Goal: Information Seeking & Learning: Learn about a topic

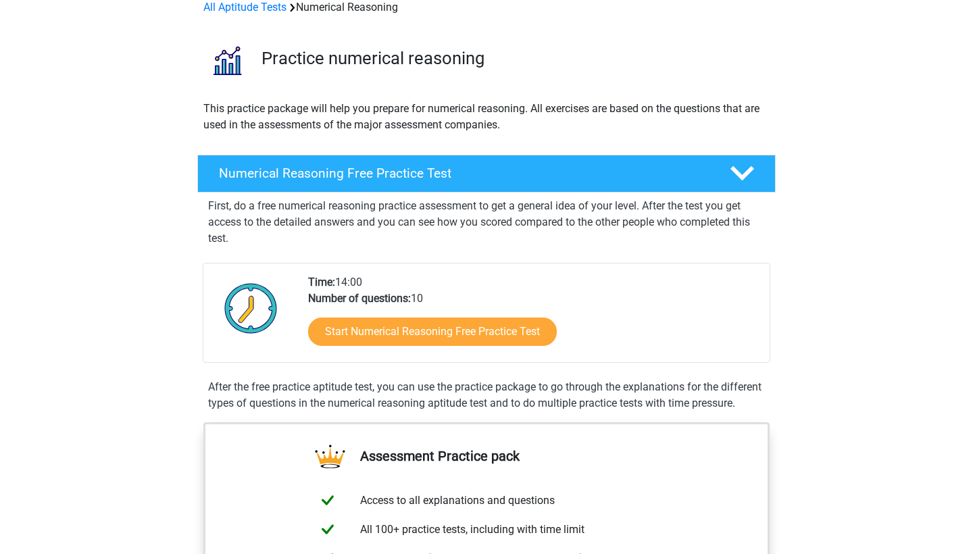
scroll to position [70, 0]
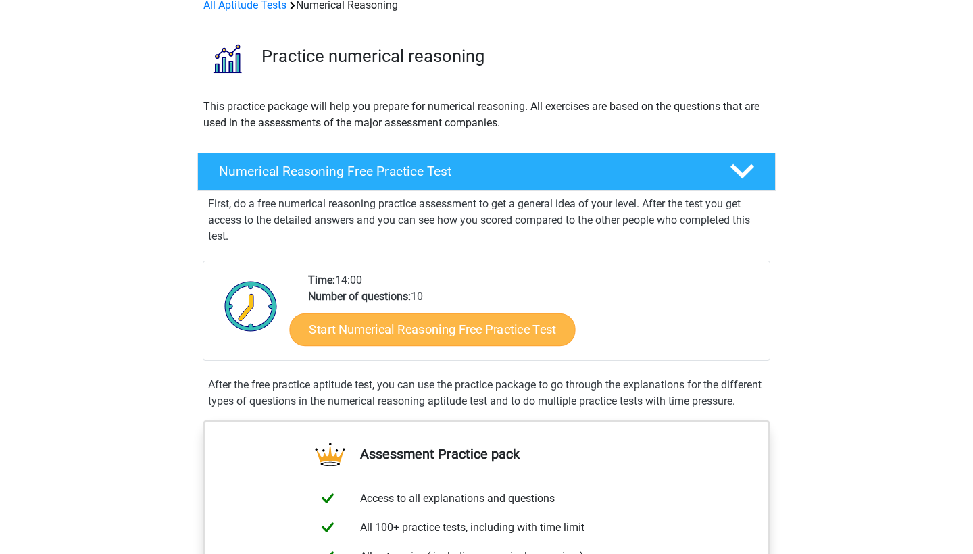
click at [458, 330] on link "Start Numerical Reasoning Free Practice Test" at bounding box center [433, 329] width 286 height 32
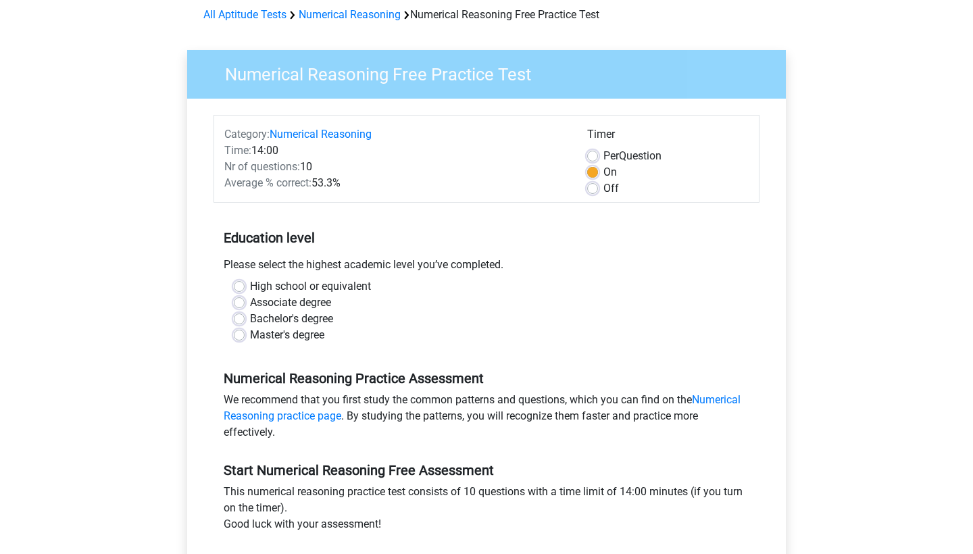
scroll to position [111, 0]
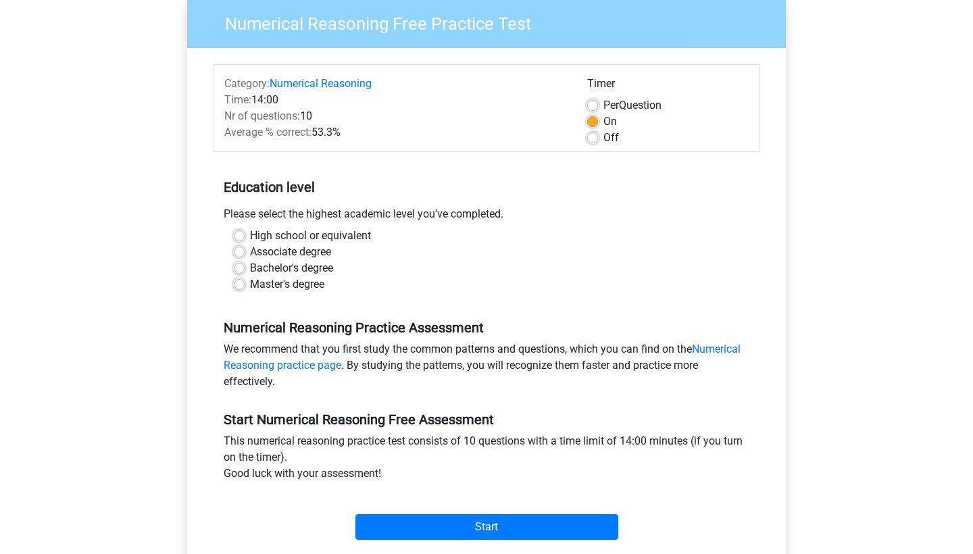
click at [297, 236] on label "High school or equivalent" at bounding box center [310, 236] width 121 height 16
click at [245, 236] on input "High school or equivalent" at bounding box center [239, 235] width 11 height 14
radio input "true"
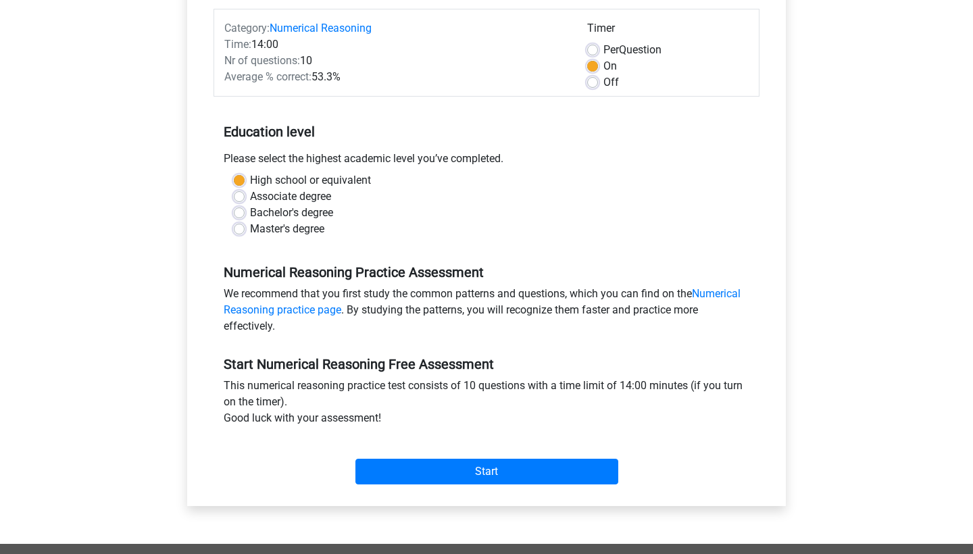
scroll to position [174, 0]
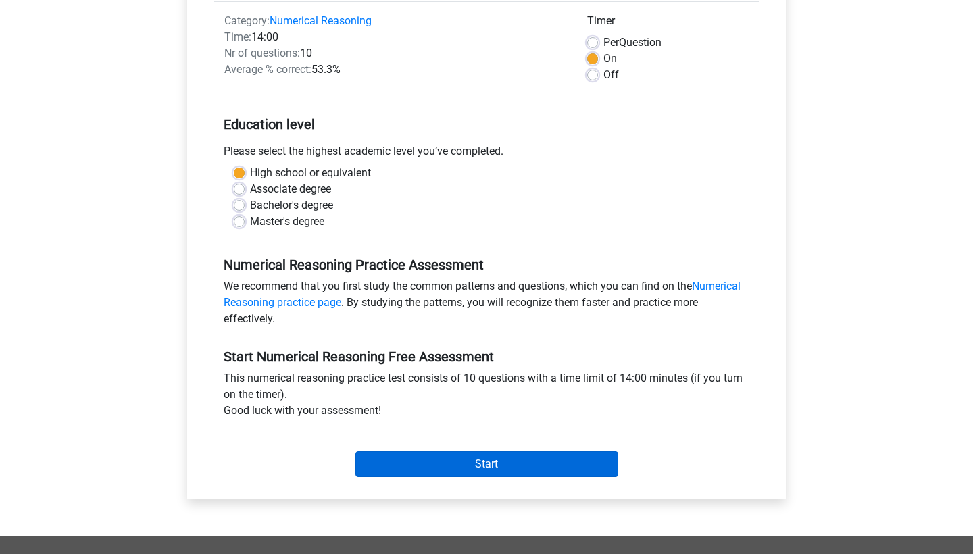
click at [479, 466] on input "Start" at bounding box center [486, 464] width 263 height 26
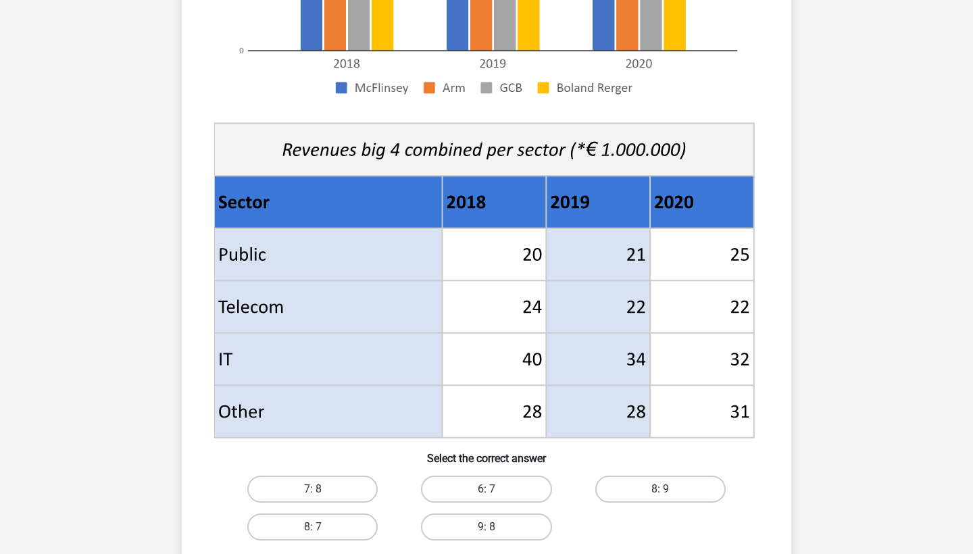
scroll to position [375, 0]
click at [636, 490] on label "8: 9" at bounding box center [660, 489] width 130 height 27
click at [660, 490] on input "8: 9" at bounding box center [664, 493] width 9 height 9
radio input "true"
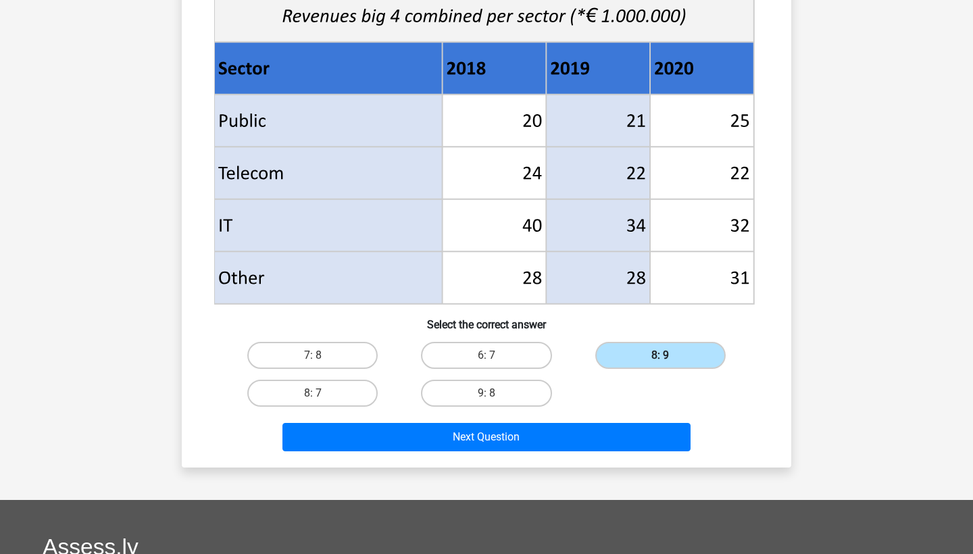
scroll to position [633, 0]
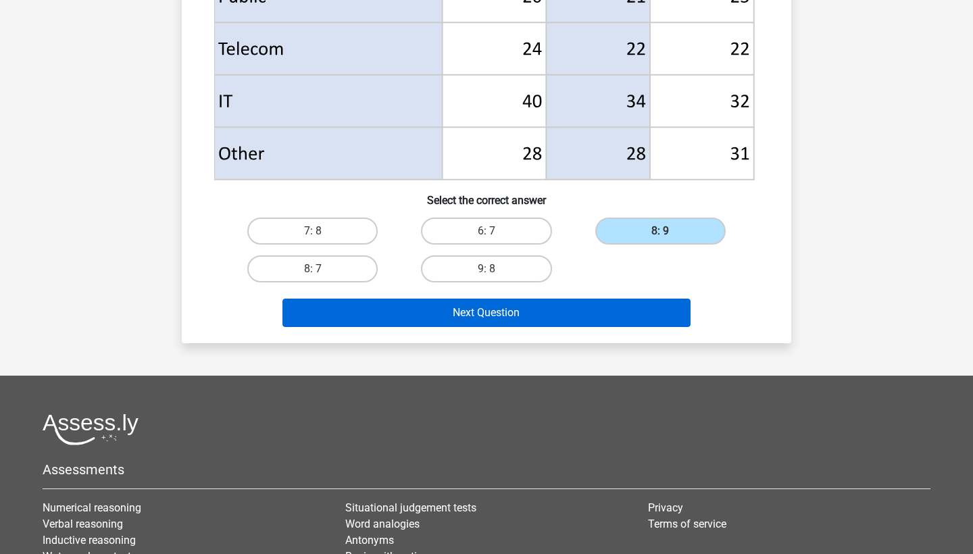
click at [576, 322] on button "Next Question" at bounding box center [486, 313] width 409 height 28
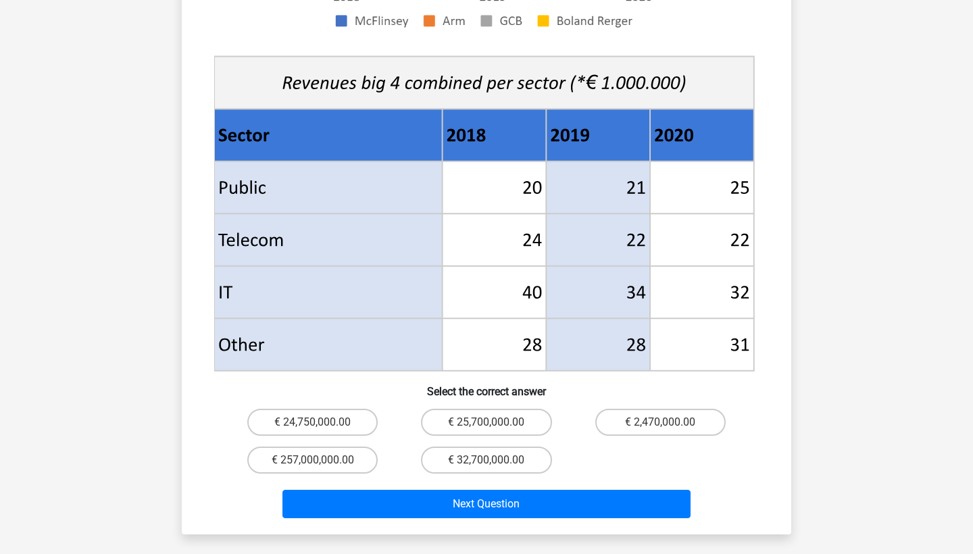
scroll to position [484, 0]
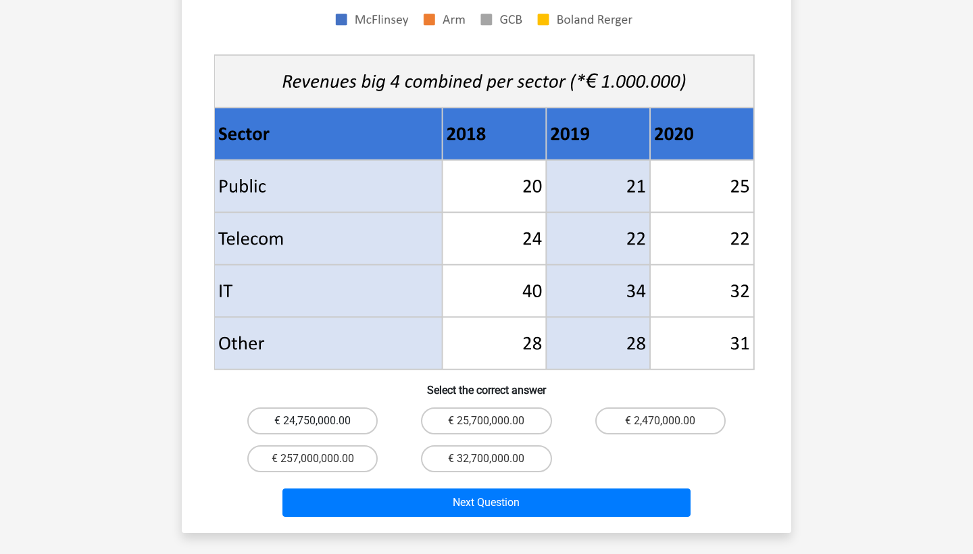
click at [322, 407] on label "€ 24,750,000.00" at bounding box center [312, 420] width 130 height 27
click at [322, 421] on input "€ 24,750,000.00" at bounding box center [317, 425] width 9 height 9
radio input "true"
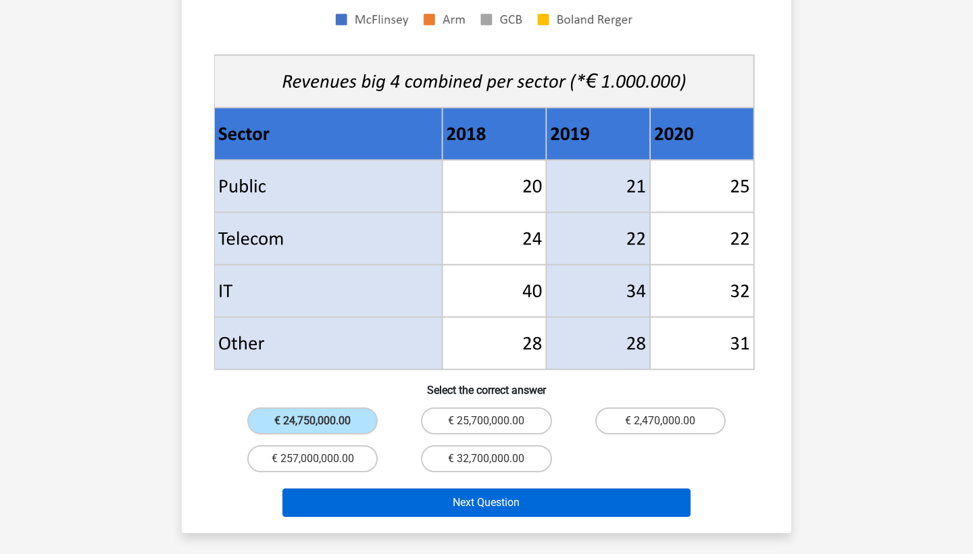
click at [521, 488] on button "Next Question" at bounding box center [486, 502] width 409 height 28
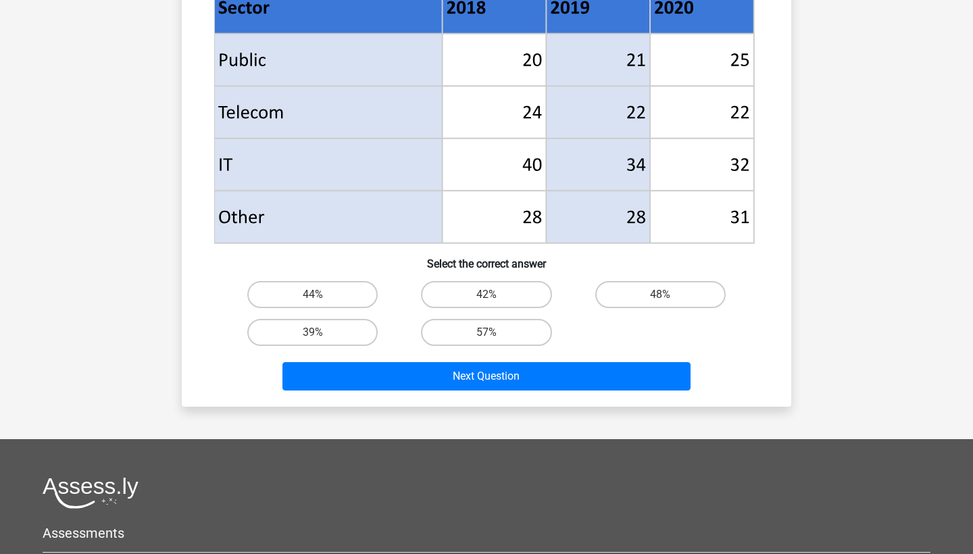
scroll to position [571, 0]
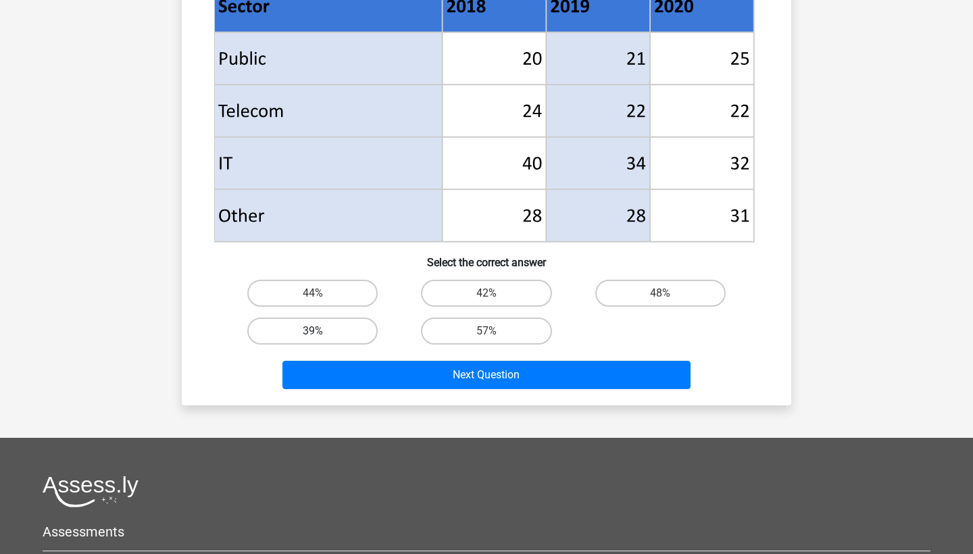
click at [349, 329] on label "39%" at bounding box center [312, 331] width 130 height 27
click at [322, 331] on input "39%" at bounding box center [317, 335] width 9 height 9
radio input "true"
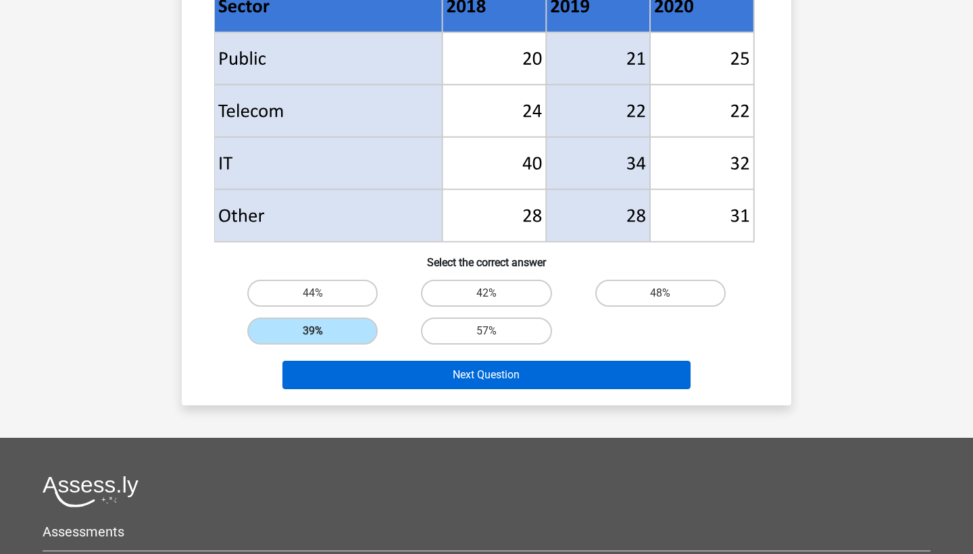
click at [471, 372] on button "Next Question" at bounding box center [486, 375] width 409 height 28
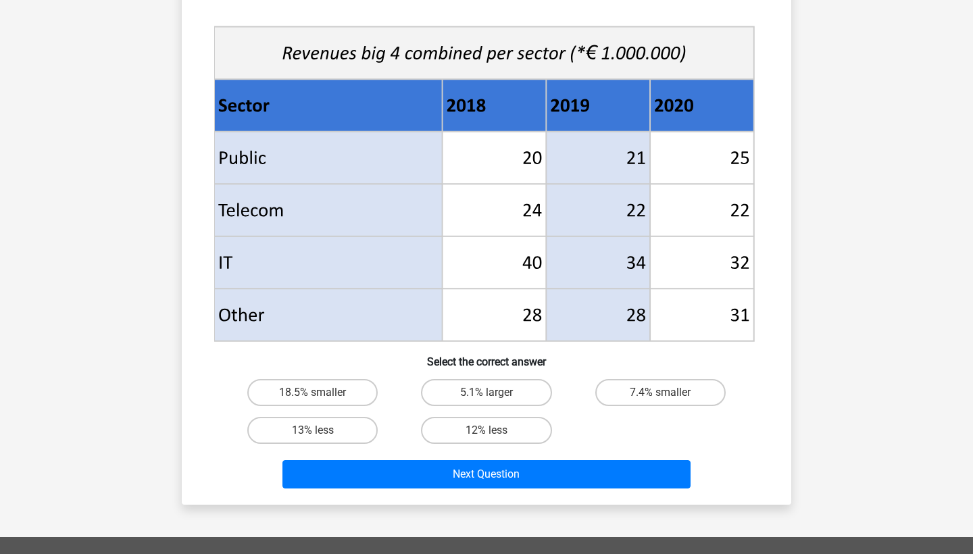
scroll to position [475, 0]
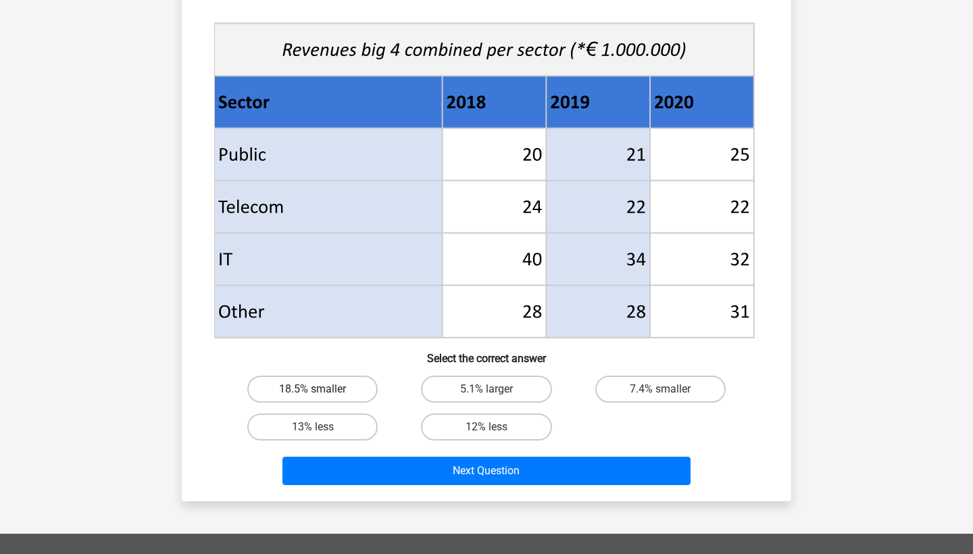
click at [342, 391] on label "18.5% smaller" at bounding box center [312, 389] width 130 height 27
click at [322, 391] on input "18.5% smaller" at bounding box center [317, 393] width 9 height 9
radio input "true"
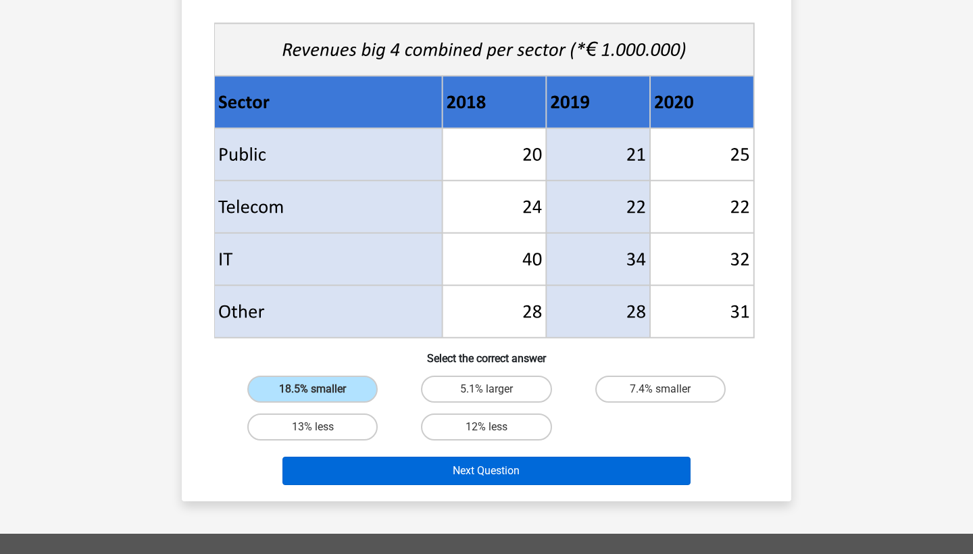
click at [483, 476] on button "Next Question" at bounding box center [486, 471] width 409 height 28
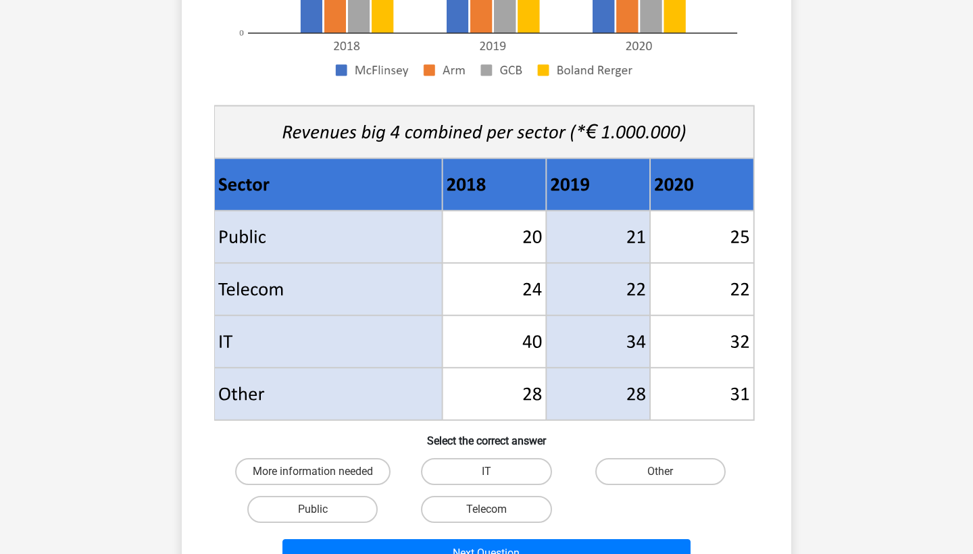
scroll to position [395, 0]
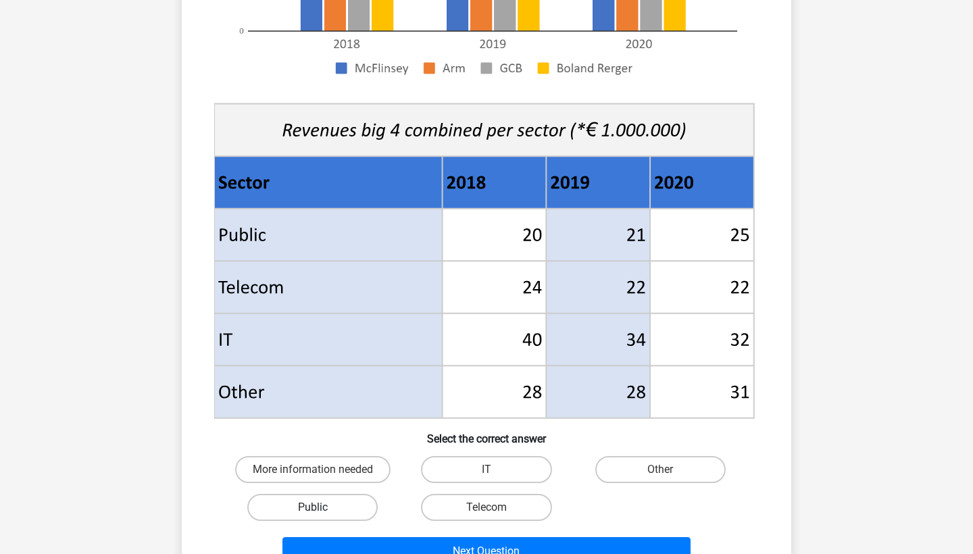
click at [331, 513] on label "Public" at bounding box center [312, 507] width 130 height 27
click at [322, 513] on input "Public" at bounding box center [317, 511] width 9 height 9
radio input "true"
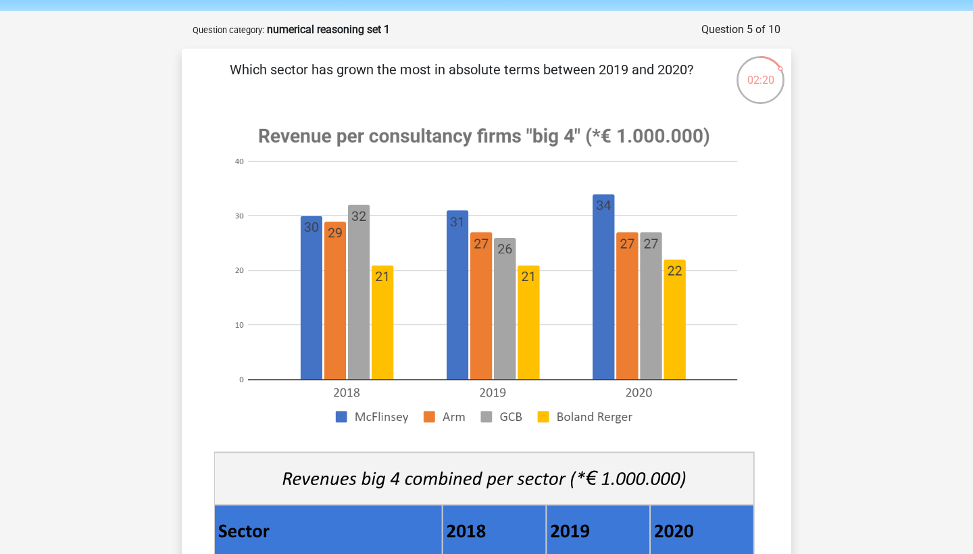
scroll to position [36, 0]
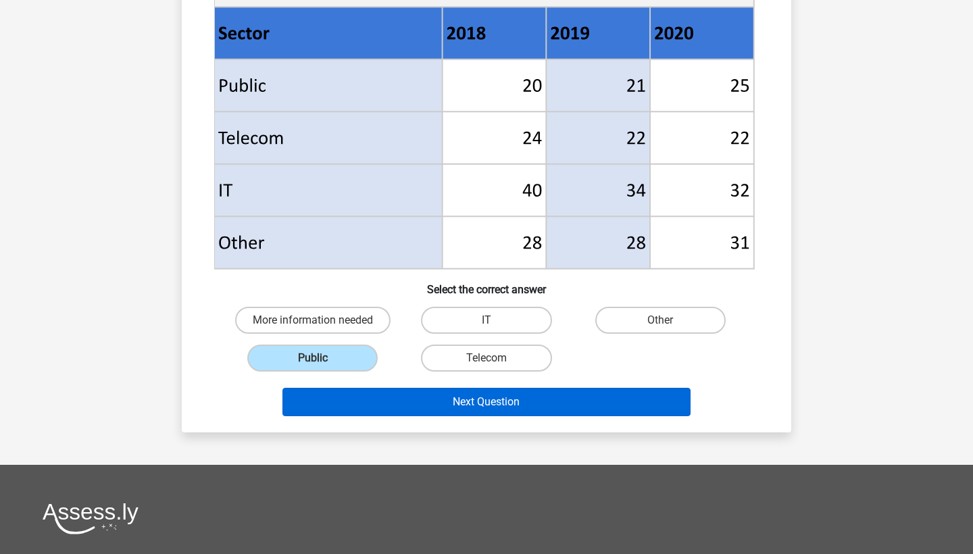
click at [511, 397] on button "Next Question" at bounding box center [486, 402] width 409 height 28
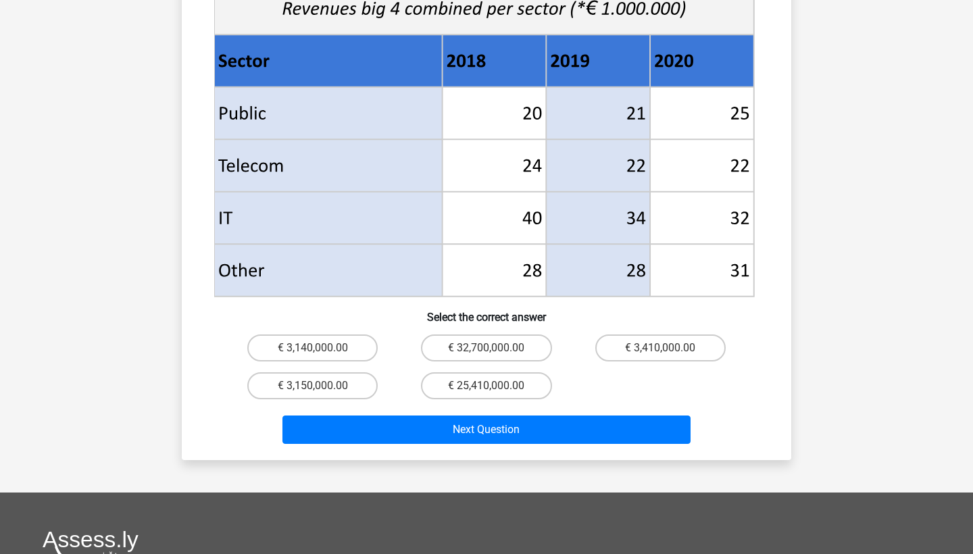
scroll to position [564, 0]
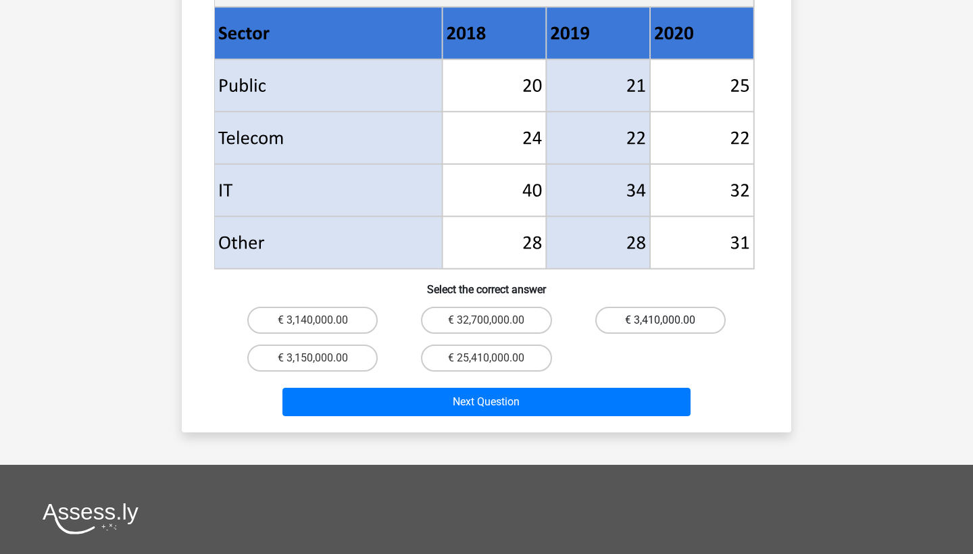
click at [674, 307] on label "€ 3,410,000.00" at bounding box center [660, 320] width 130 height 27
click at [669, 320] on input "€ 3,410,000.00" at bounding box center [664, 324] width 9 height 9
radio input "true"
click at [567, 377] on div "Next Question" at bounding box center [486, 399] width 566 height 45
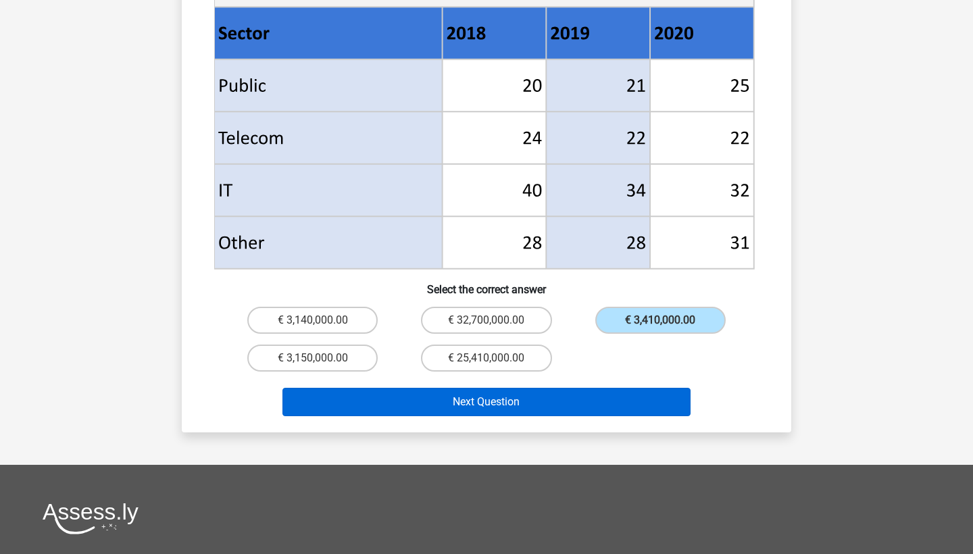
click at [563, 388] on button "Next Question" at bounding box center [486, 402] width 409 height 28
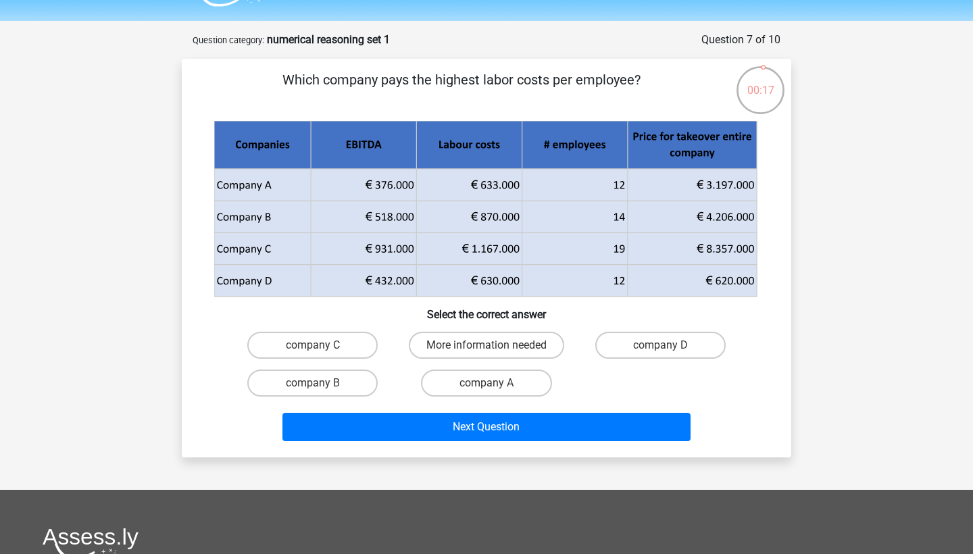
scroll to position [35, 0]
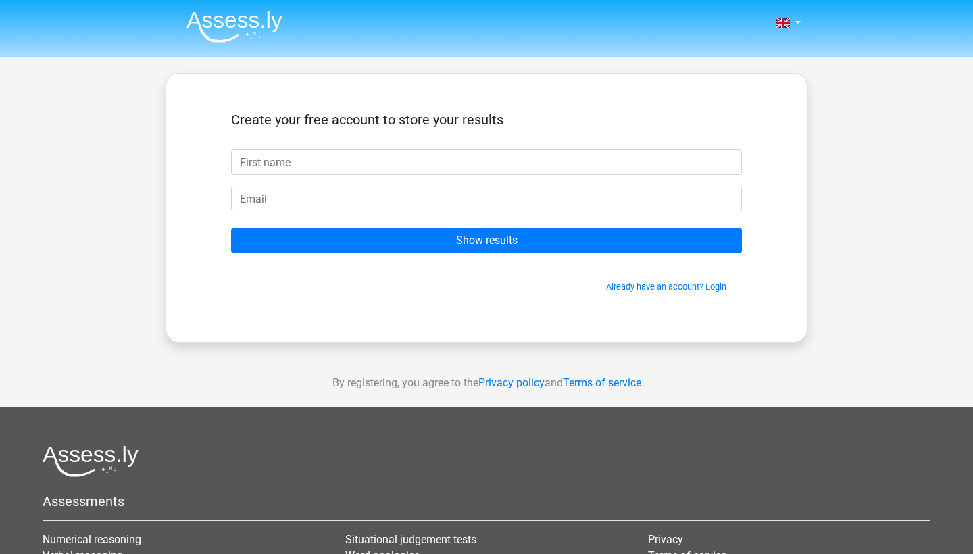
type input "r"
type input "Robbie"
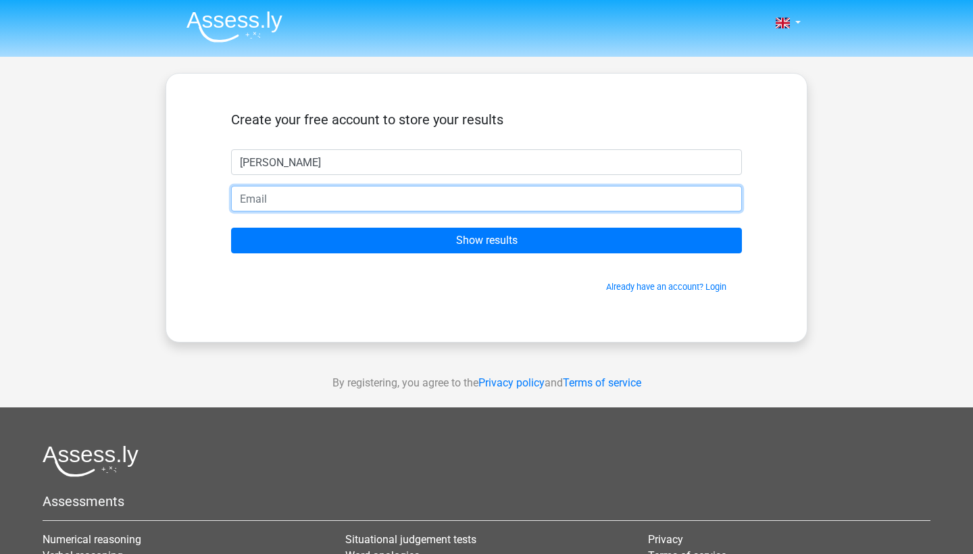
type input "robbie_webb@icloud.com"
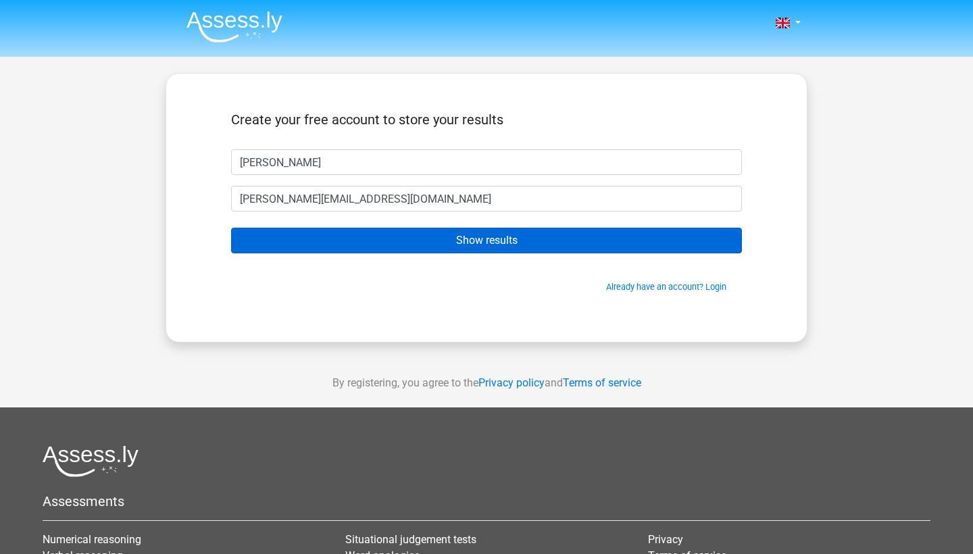
click at [442, 244] on input "Show results" at bounding box center [486, 241] width 511 height 26
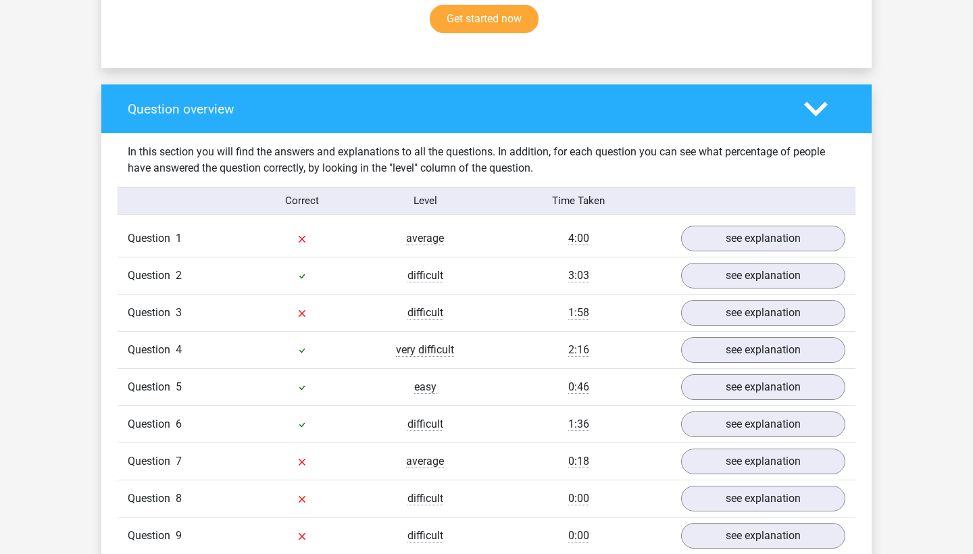
scroll to position [921, 0]
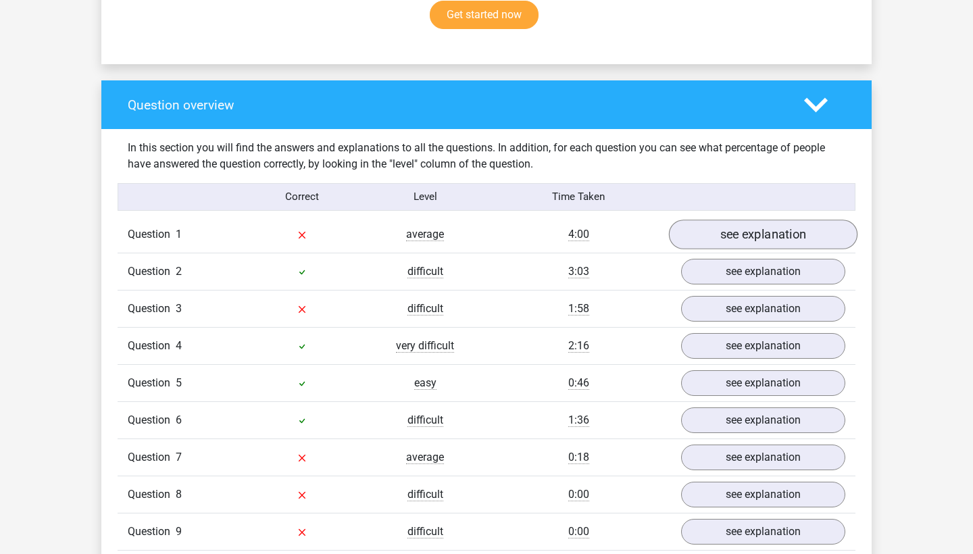
click at [802, 235] on link "see explanation" at bounding box center [763, 235] width 188 height 30
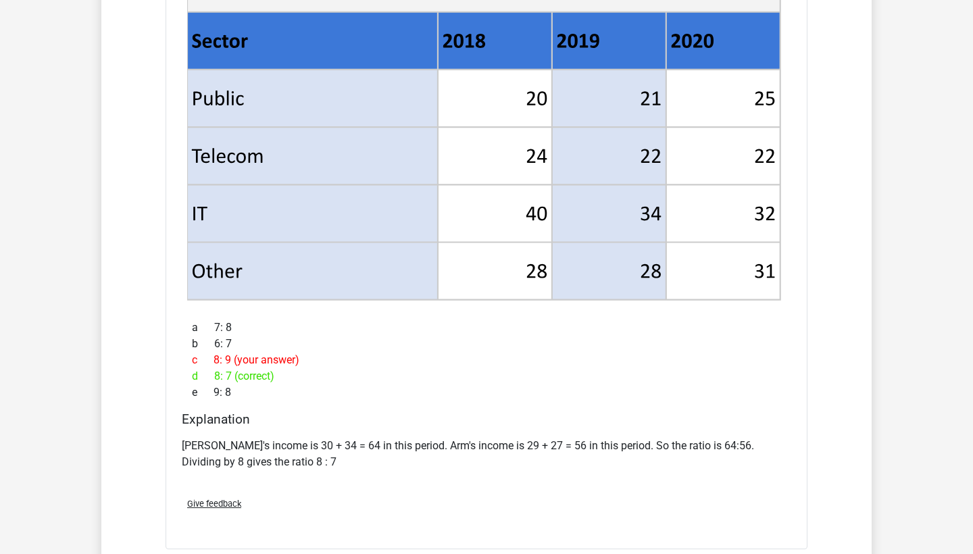
scroll to position [1656, 0]
